Goal: Task Accomplishment & Management: Manage account settings

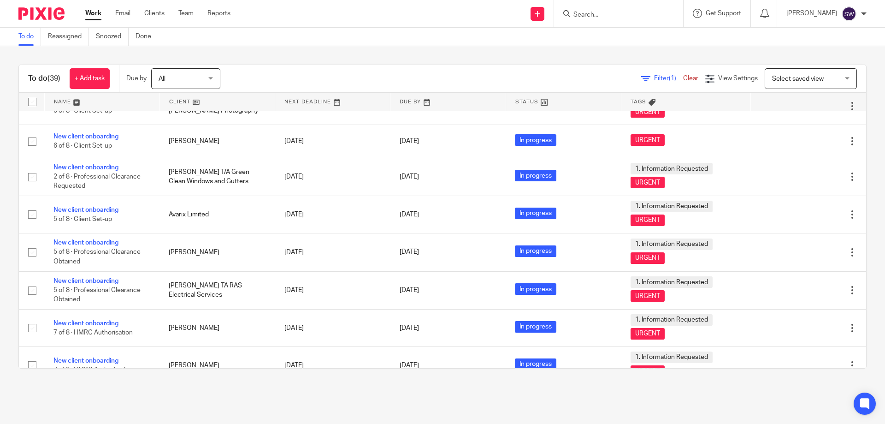
scroll to position [1064, 0]
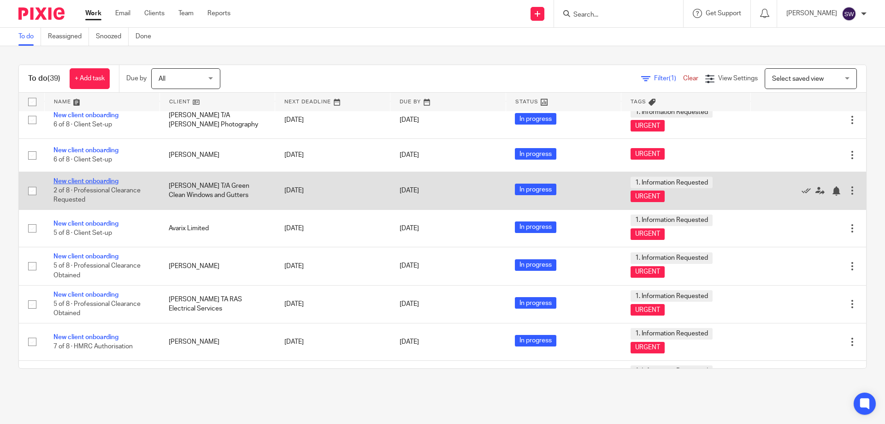
click at [90, 182] on link "New client onboarding" at bounding box center [85, 181] width 65 height 6
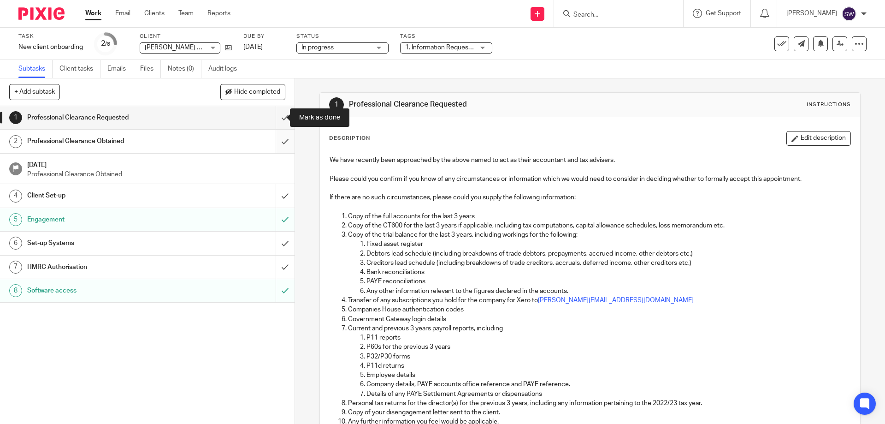
drag, startPoint x: 274, startPoint y: 124, endPoint x: 275, endPoint y: 133, distance: 9.8
click at [274, 124] on input "submit" at bounding box center [147, 117] width 295 height 23
click at [277, 142] on input "submit" at bounding box center [147, 141] width 295 height 23
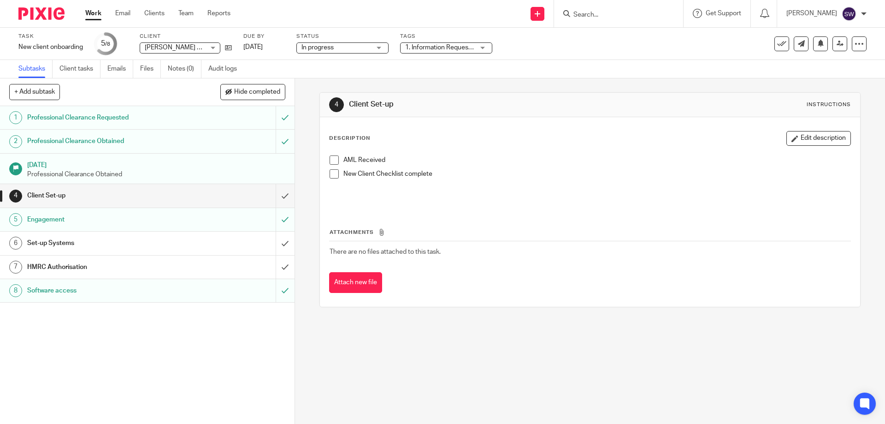
click at [165, 240] on h1 "Set-up Systems" at bounding box center [106, 243] width 159 height 14
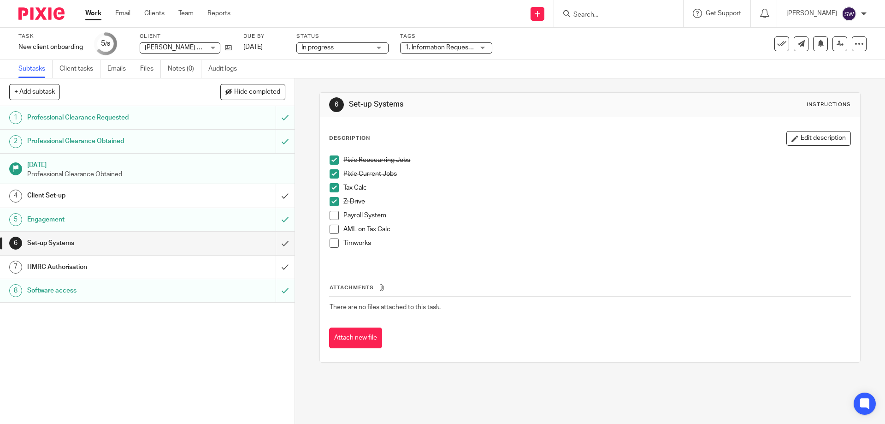
click at [149, 274] on link "7 HMRC Authorisation" at bounding box center [138, 266] width 276 height 23
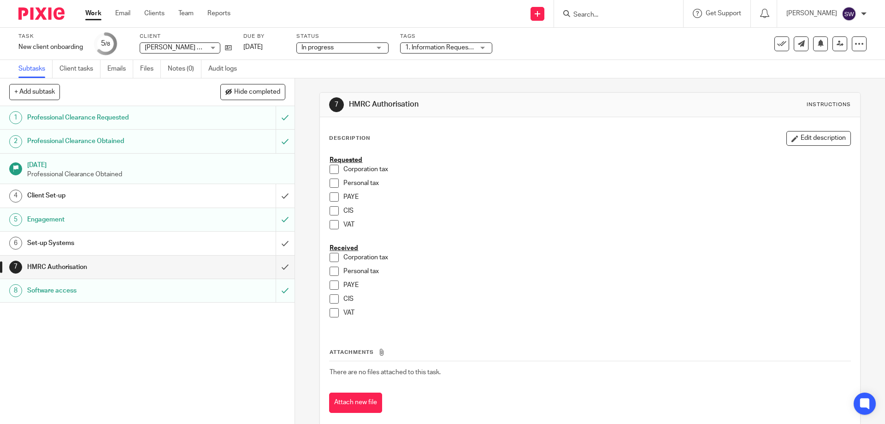
click at [331, 183] on span at bounding box center [334, 182] width 9 height 9
click at [330, 196] on span at bounding box center [334, 196] width 9 height 9
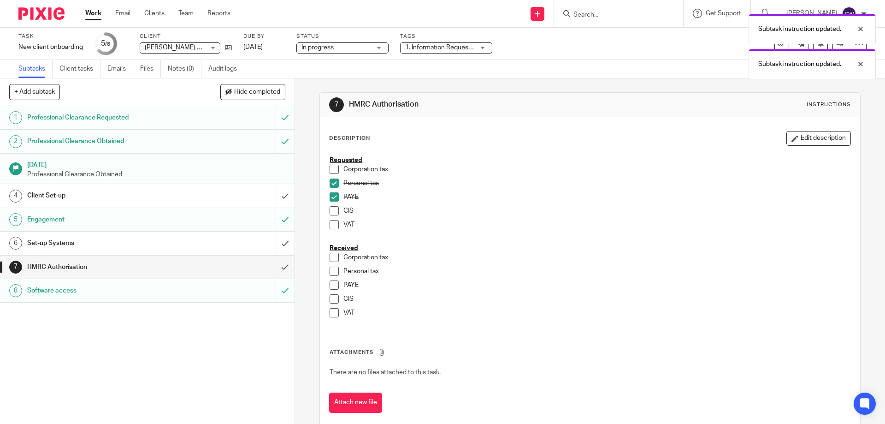
click at [330, 226] on span at bounding box center [334, 224] width 9 height 9
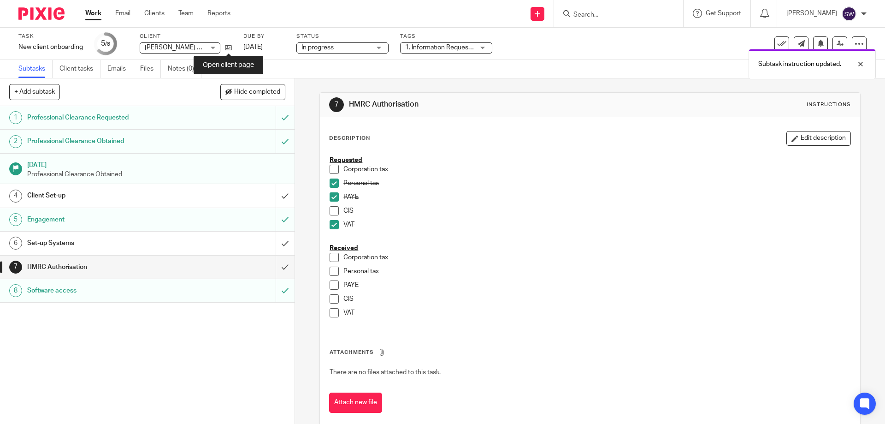
click at [232, 47] on div "Task New client onboarding Save New client onboarding 5 /8 Client Malcom Green …" at bounding box center [371, 44] width 707 height 22
click at [228, 47] on icon at bounding box center [228, 47] width 7 height 7
click at [153, 241] on h1 "Set-up Systems" at bounding box center [106, 243] width 159 height 14
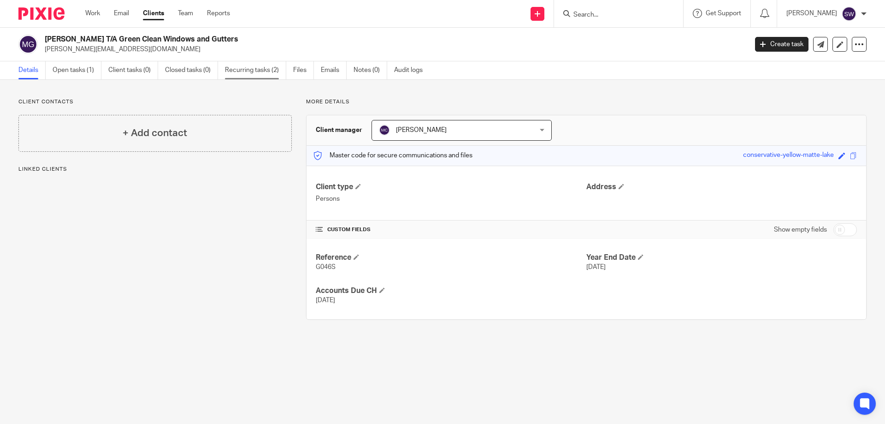
click at [257, 69] on link "Recurring tasks (2)" at bounding box center [255, 70] width 61 height 18
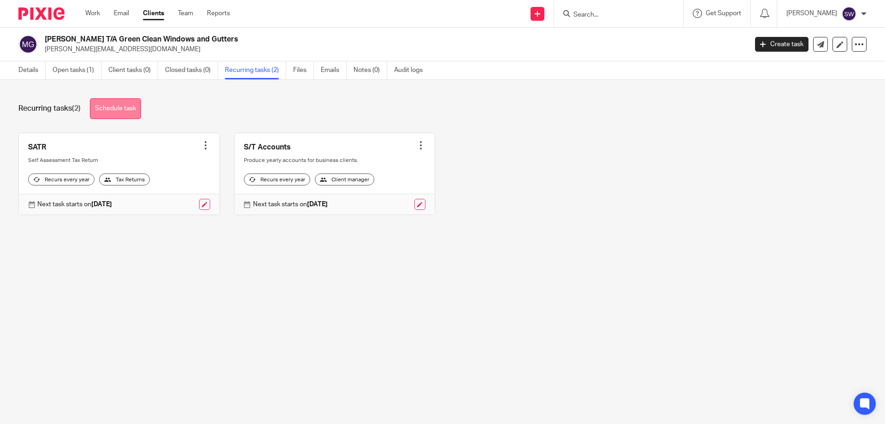
click at [116, 108] on link "Schedule task" at bounding box center [115, 108] width 51 height 21
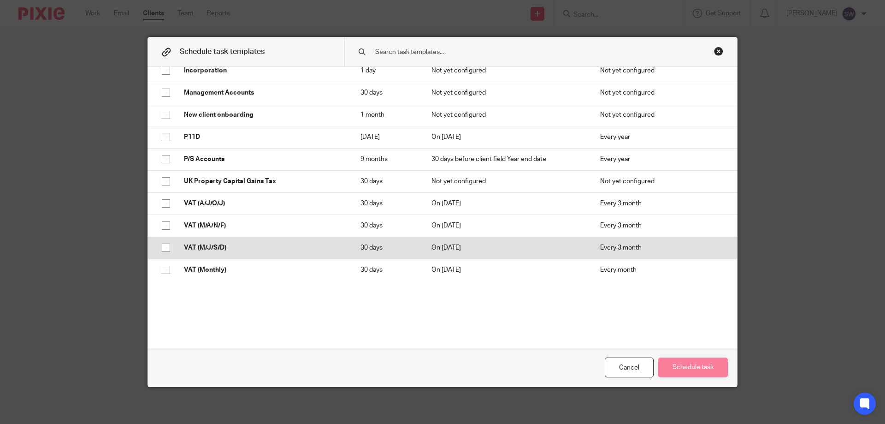
scroll to position [369, 0]
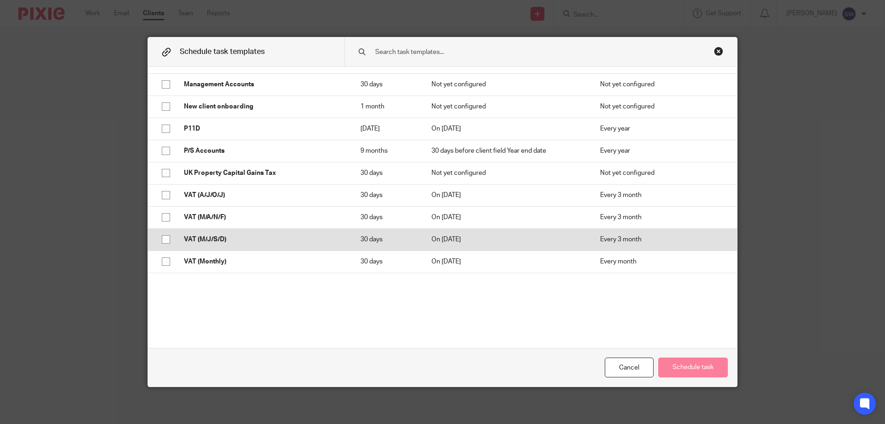
click at [163, 239] on input "checkbox" at bounding box center [166, 239] width 18 height 18
checkbox input "true"
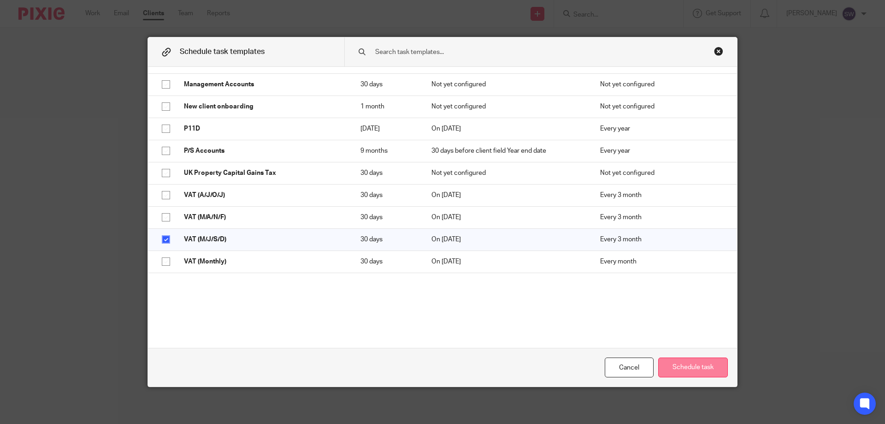
click at [678, 364] on button "Schedule task" at bounding box center [693, 367] width 70 height 20
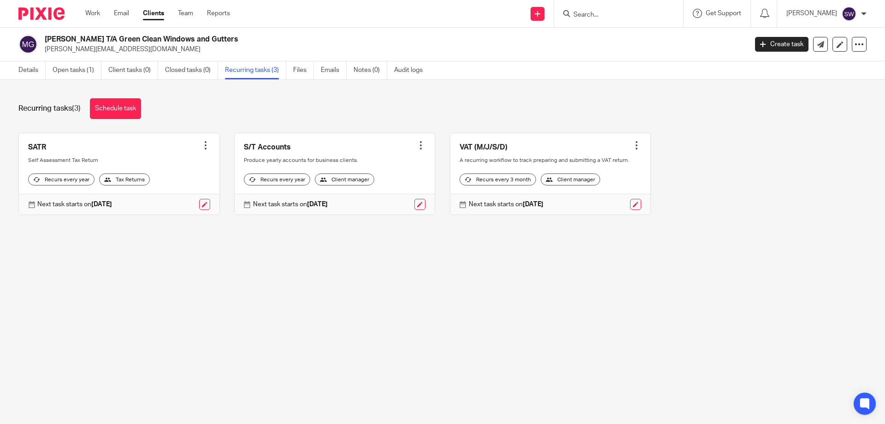
click at [788, 142] on div "SATR Create task Clone template Recalculate schedule Cancel schedule Self Asses…" at bounding box center [435, 181] width 862 height 96
click at [137, 105] on link "Schedule task" at bounding box center [115, 108] width 51 height 21
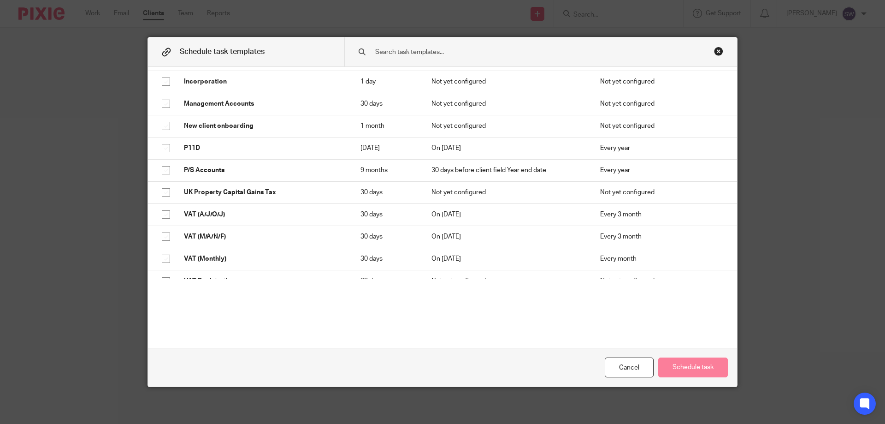
scroll to position [362, 0]
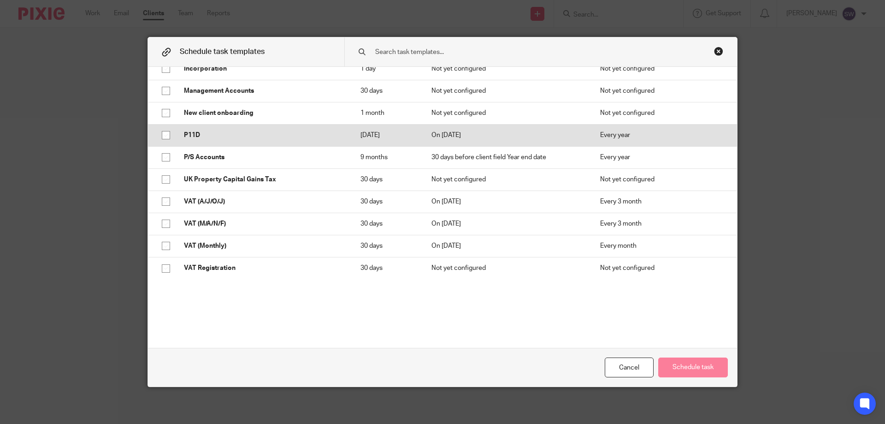
click at [160, 136] on input "checkbox" at bounding box center [166, 135] width 18 height 18
checkbox input "true"
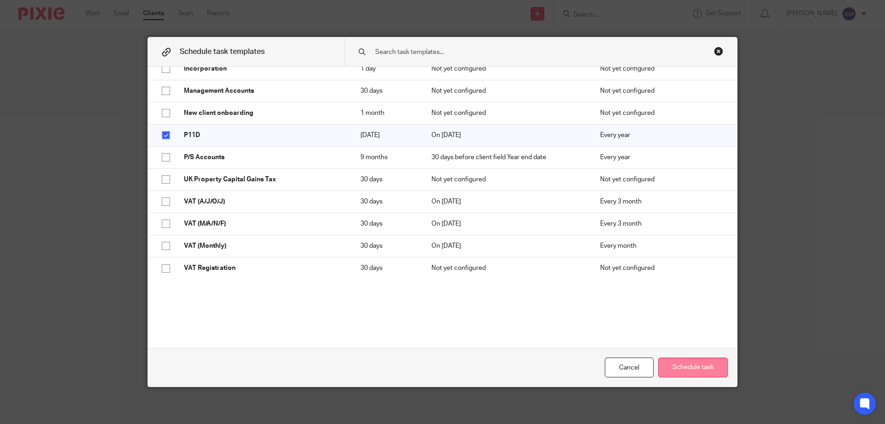
click at [670, 367] on button "Schedule task" at bounding box center [693, 367] width 70 height 20
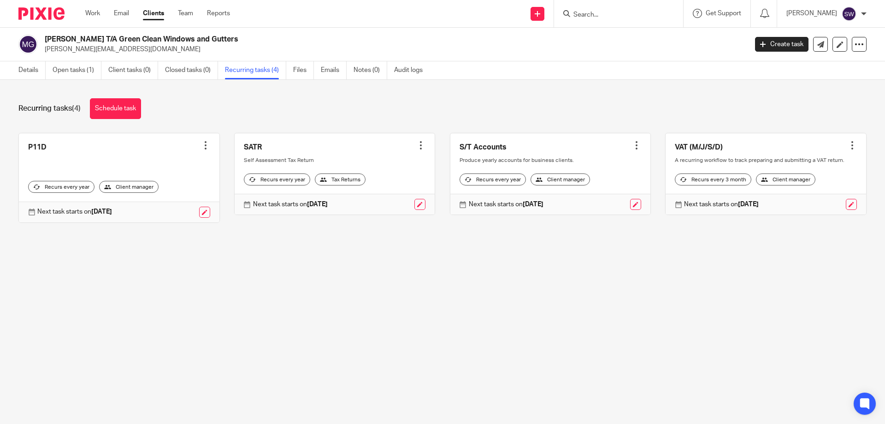
click at [101, 15] on ul "Work Email Clients Team Reports" at bounding box center [164, 13] width 159 height 9
click at [89, 13] on link "Work" at bounding box center [92, 13] width 15 height 9
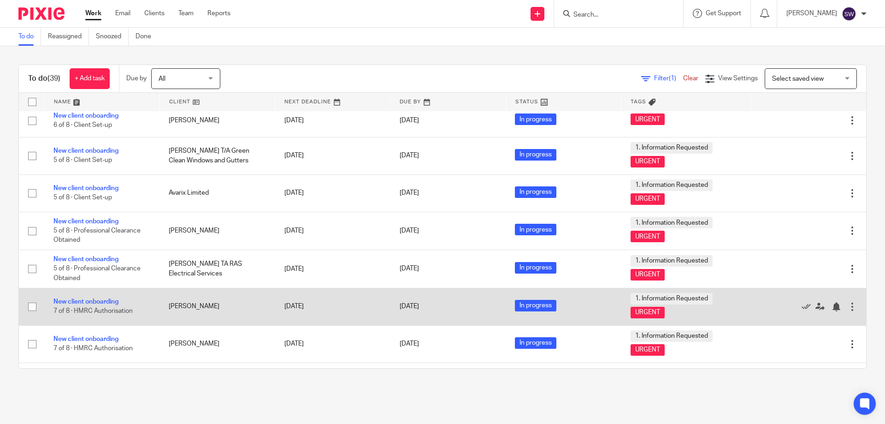
scroll to position [1018, 0]
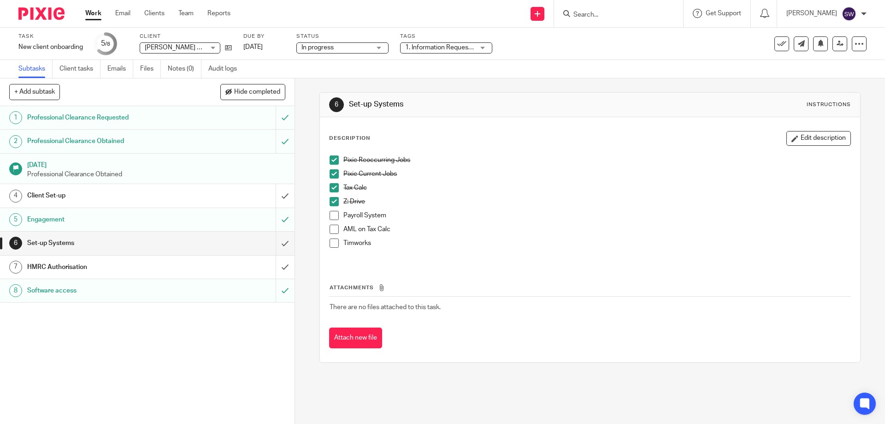
click at [95, 13] on link "Work" at bounding box center [93, 13] width 16 height 9
